Goal: Find contact information: Find contact information

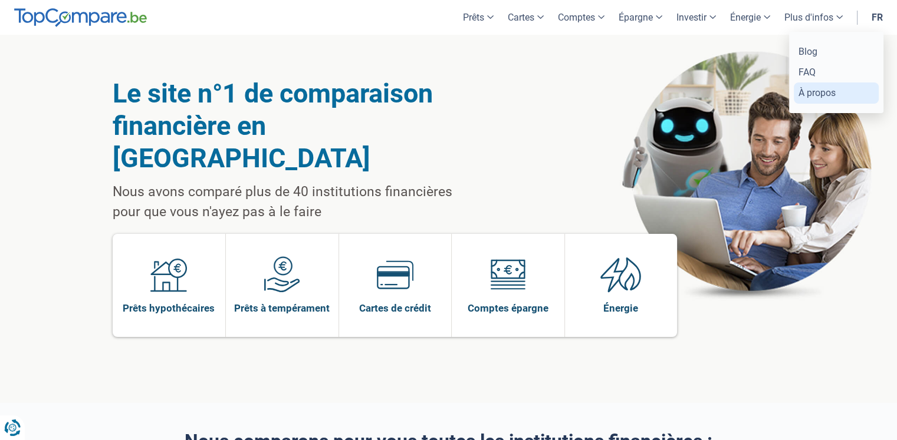
click at [817, 91] on link "À propos" at bounding box center [835, 93] width 85 height 21
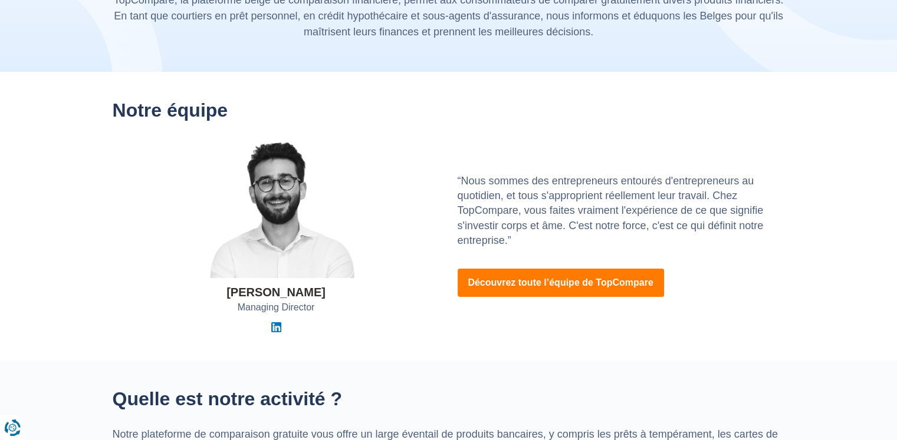
scroll to position [118, 0]
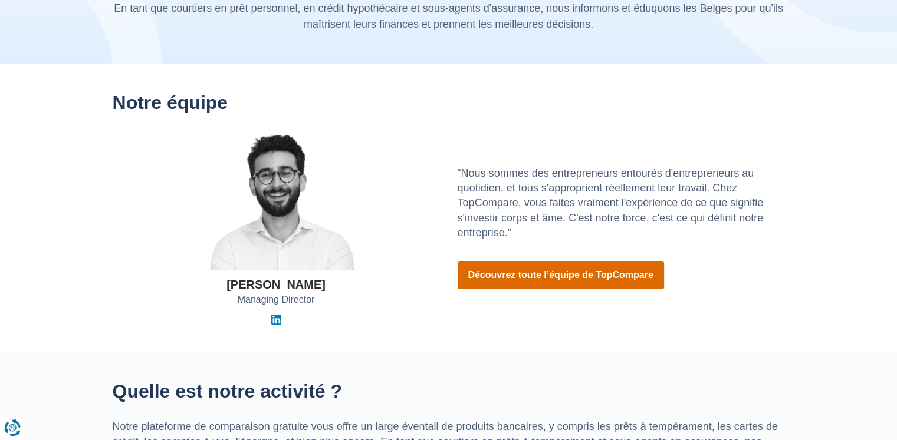
click at [519, 271] on link "Découvrez toute l’équipe de TopCompare" at bounding box center [560, 275] width 206 height 28
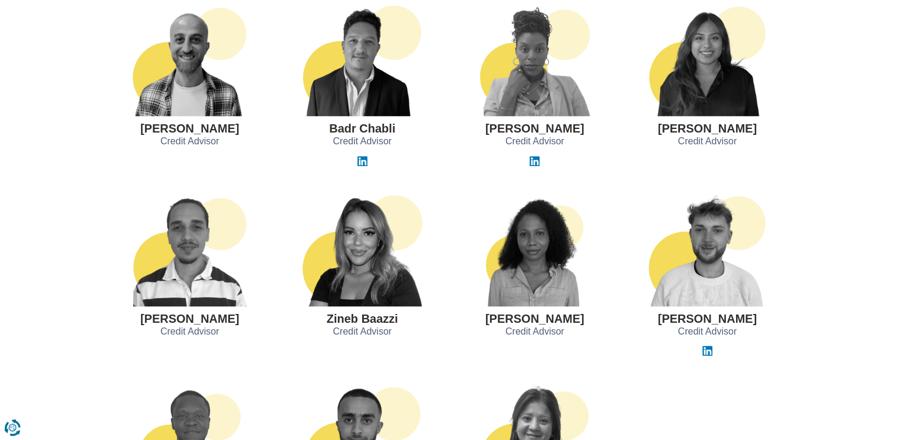
scroll to position [1120, 0]
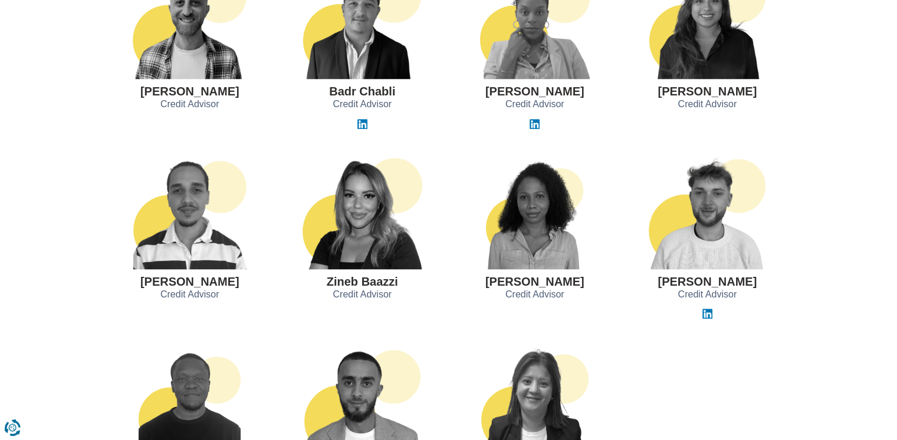
click at [539, 249] on img at bounding box center [534, 213] width 97 height 112
click at [523, 281] on h3 "[PERSON_NAME]" at bounding box center [534, 281] width 99 height 13
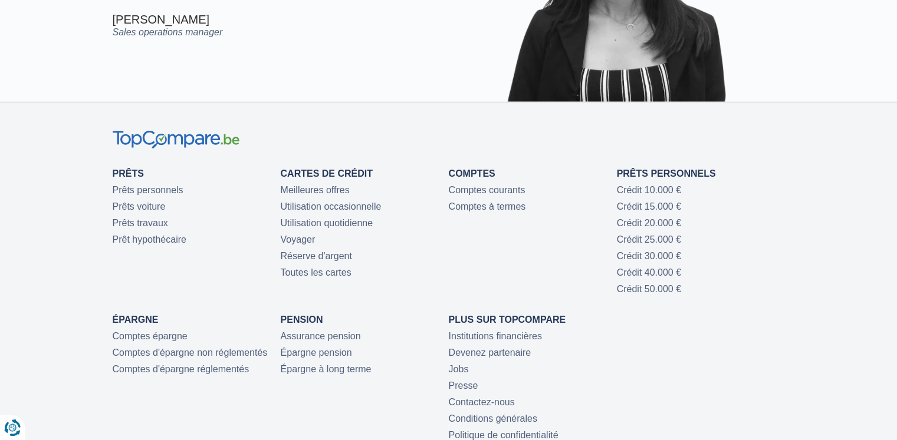
scroll to position [2829, 0]
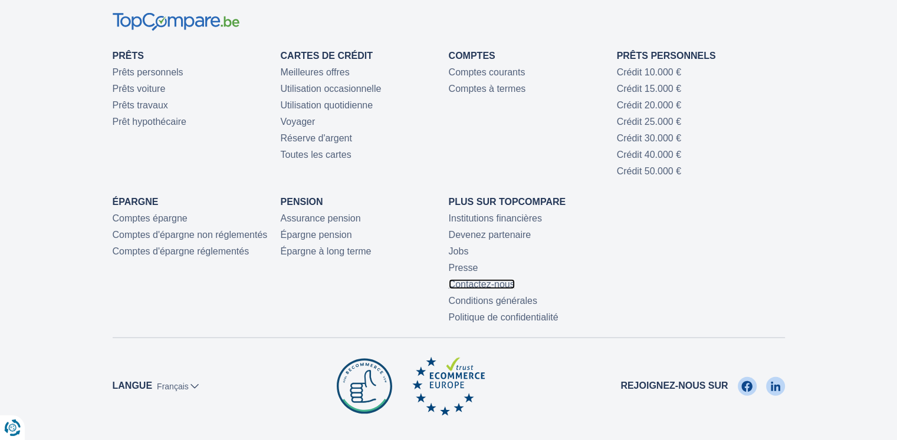
click at [483, 284] on link "Contactez-nous" at bounding box center [482, 284] width 66 height 10
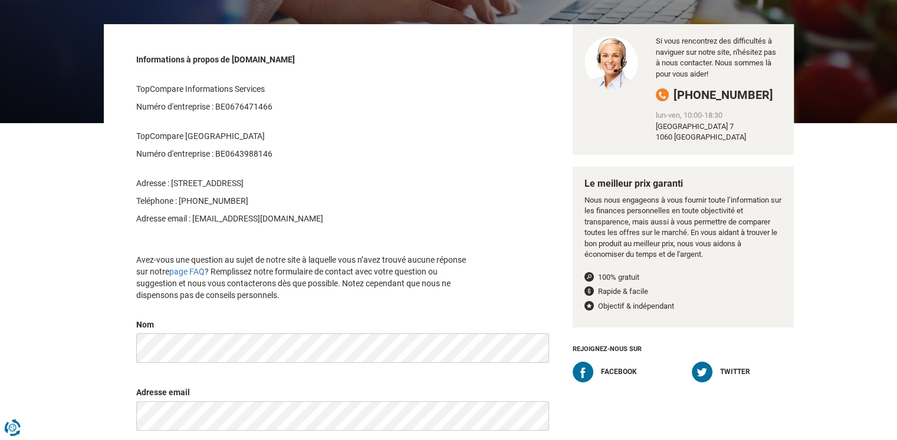
scroll to position [118, 0]
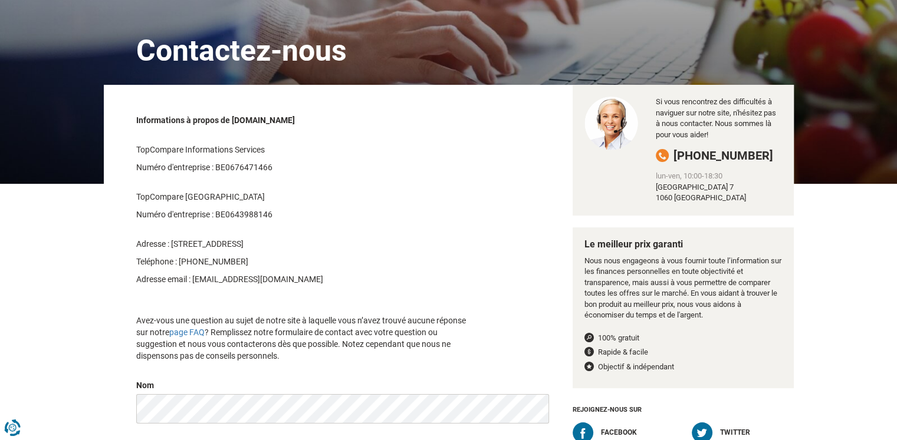
click at [433, 280] on p "Adresse email : info@topcompare.be" at bounding box center [306, 279] width 341 height 12
